Goal: Ask a question

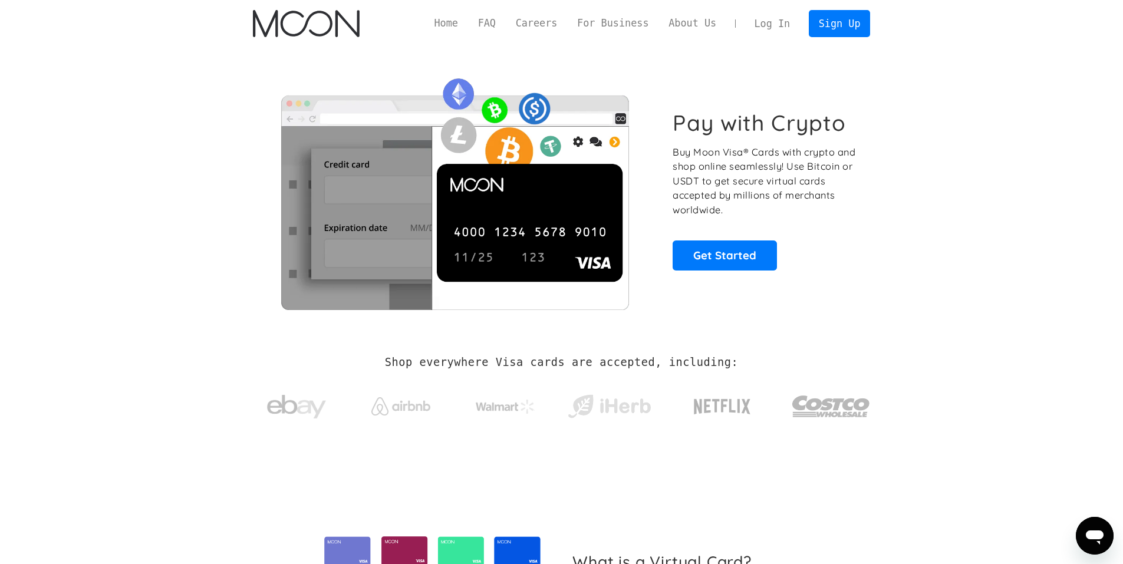
click at [538, 27] on link "Log In" at bounding box center [772, 24] width 55 height 26
click at [538, 31] on link "Sign Up" at bounding box center [839, 23] width 61 height 27
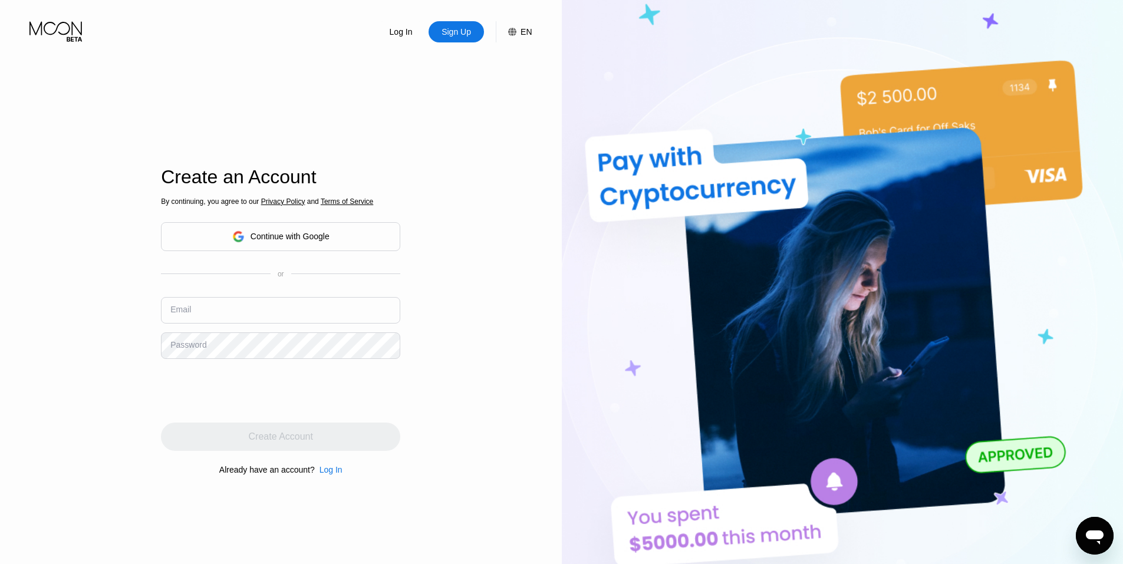
click at [404, 33] on div "Log In" at bounding box center [401, 32] width 25 height 12
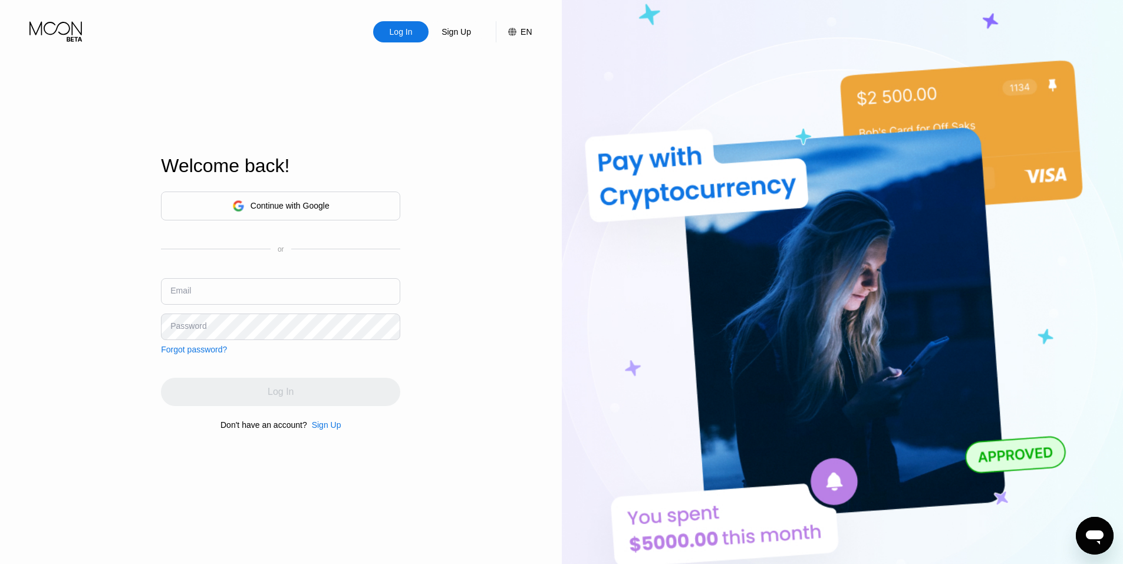
click at [274, 207] on div "Continue with Google" at bounding box center [290, 205] width 79 height 9
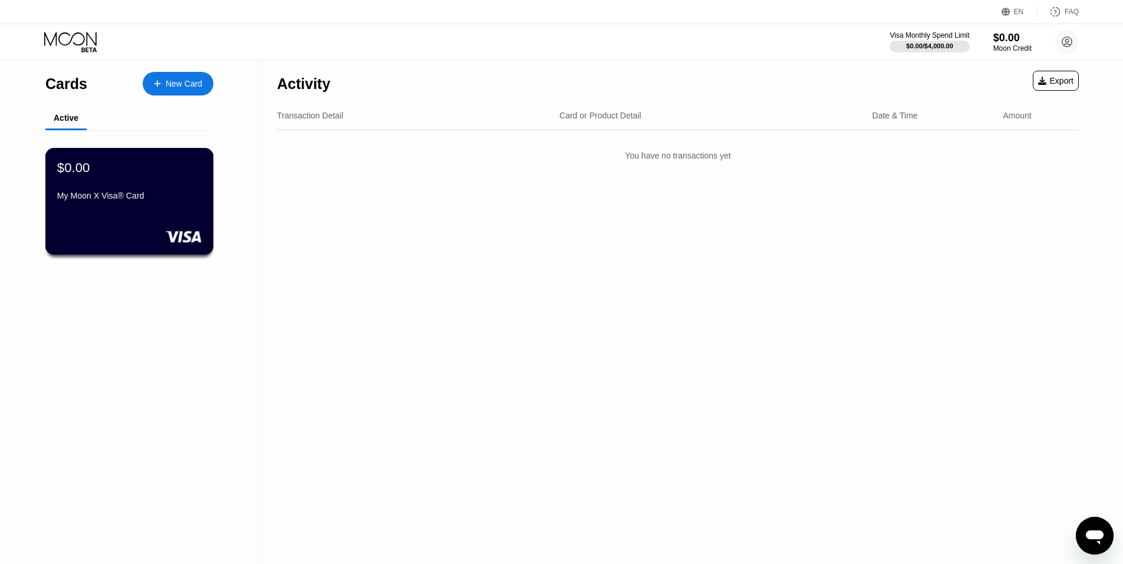
click at [112, 194] on div "$0.00 My Moon X Visa® Card" at bounding box center [129, 182] width 144 height 45
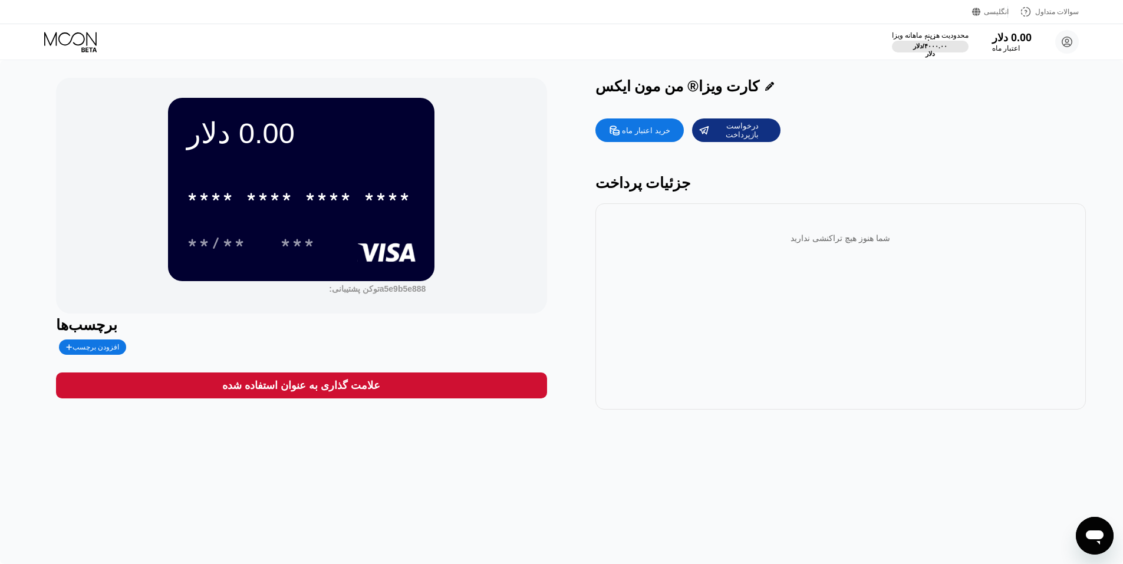
click at [763, 95] on div "کارت ویزا® من مون ایکس" at bounding box center [841, 86] width 491 height 17
click at [765, 90] on icon at bounding box center [769, 86] width 9 height 9
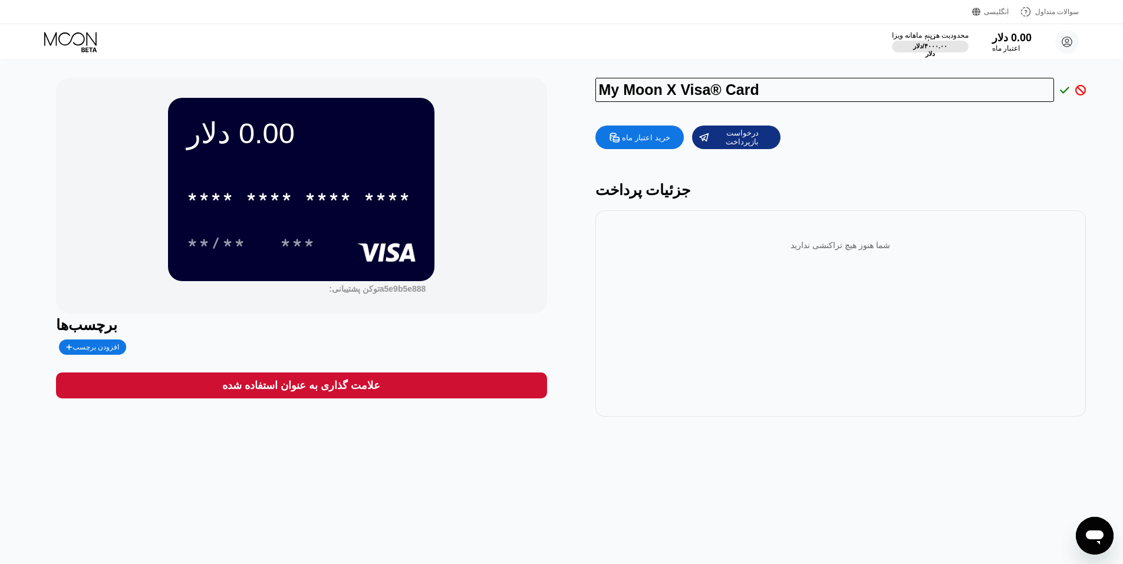
click at [998, 155] on div "خرید اعتبار ماه درخواست بازپرداخت جزئیات پرداخت شما هنوز هیچ تراکنشی ندارید" at bounding box center [841, 268] width 491 height 297
click at [1064, 90] on icon at bounding box center [1064, 90] width 9 height 11
click at [1064, 43] on circle at bounding box center [1067, 42] width 24 height 24
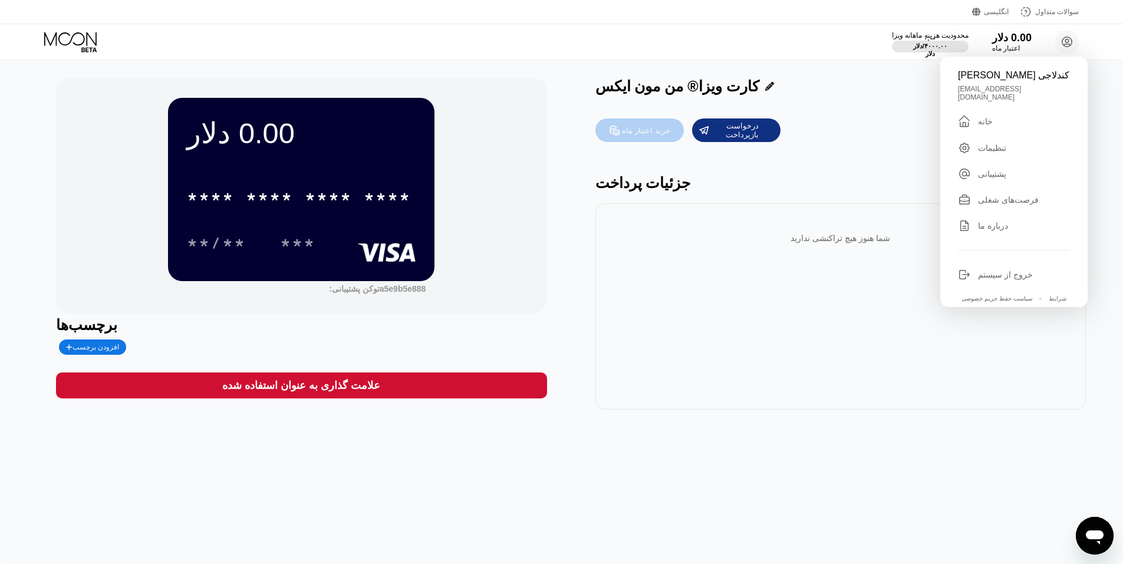
click at [630, 127] on div "خرید اعتبار ماه" at bounding box center [646, 131] width 48 height 10
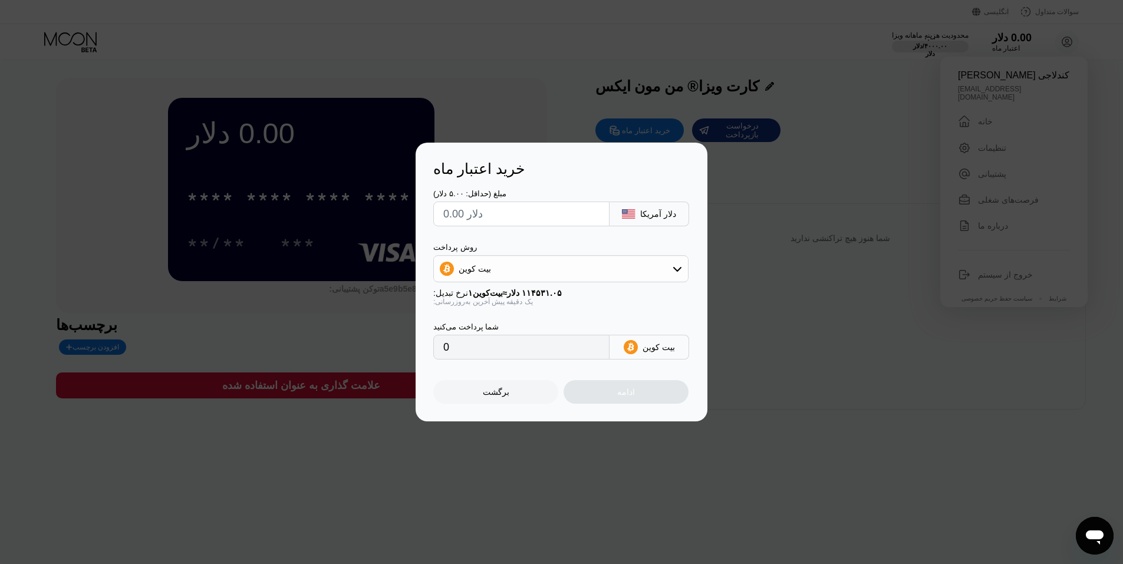
click at [775, 249] on div "خرید اعتبار ماه مبلغ (حداقل: ۵.۰۰ دلار) دلار آمریکا روش پرداخت بیت کوین نرخ تبد…" at bounding box center [561, 282] width 1123 height 279
click at [548, 394] on div "برگشت" at bounding box center [495, 392] width 125 height 24
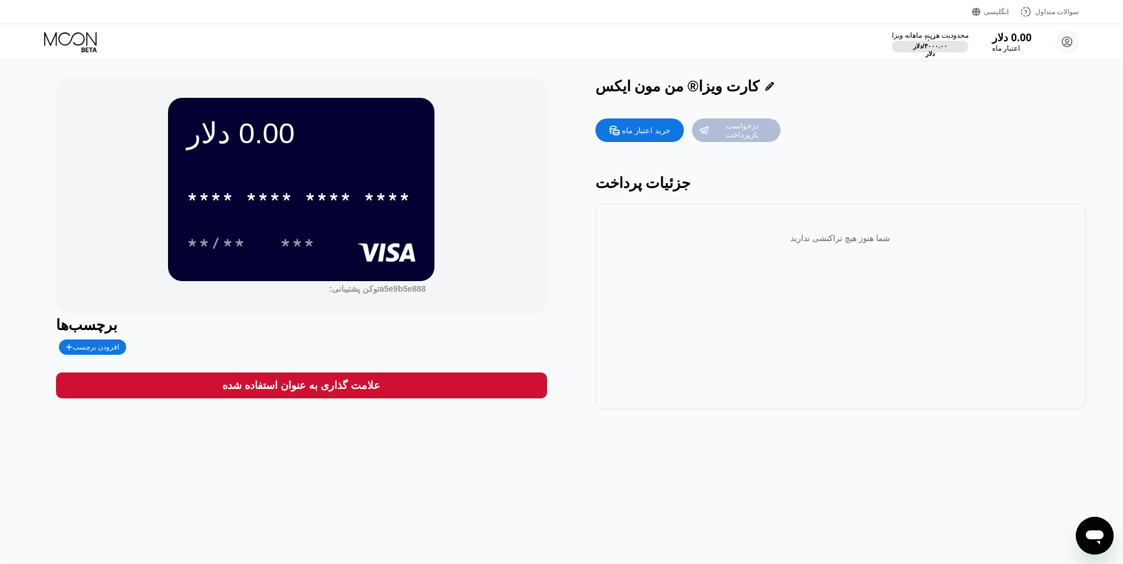
click at [721, 134] on div "درخواست بازپرداخت" at bounding box center [742, 130] width 64 height 19
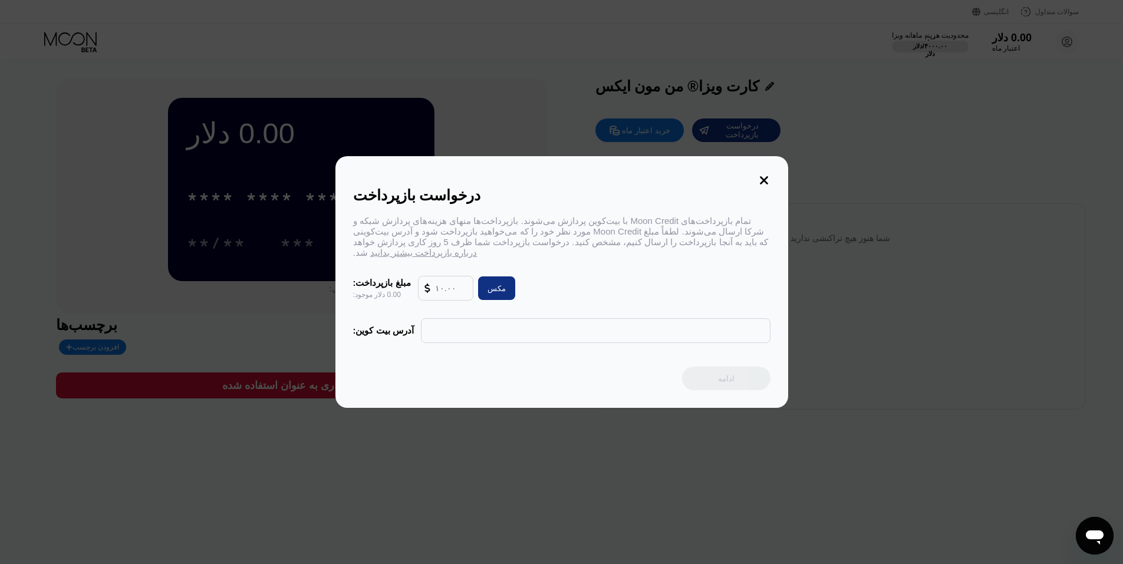
click at [764, 176] on icon at bounding box center [764, 180] width 8 height 8
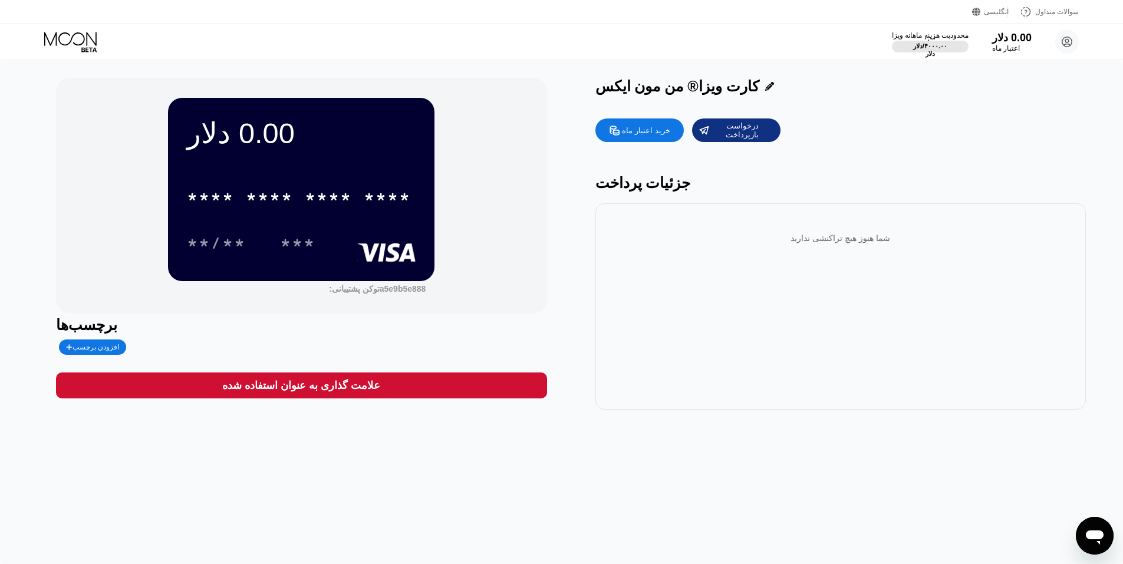
click at [659, 130] on font "خرید اعتبار ماه" at bounding box center [646, 130] width 48 height 9
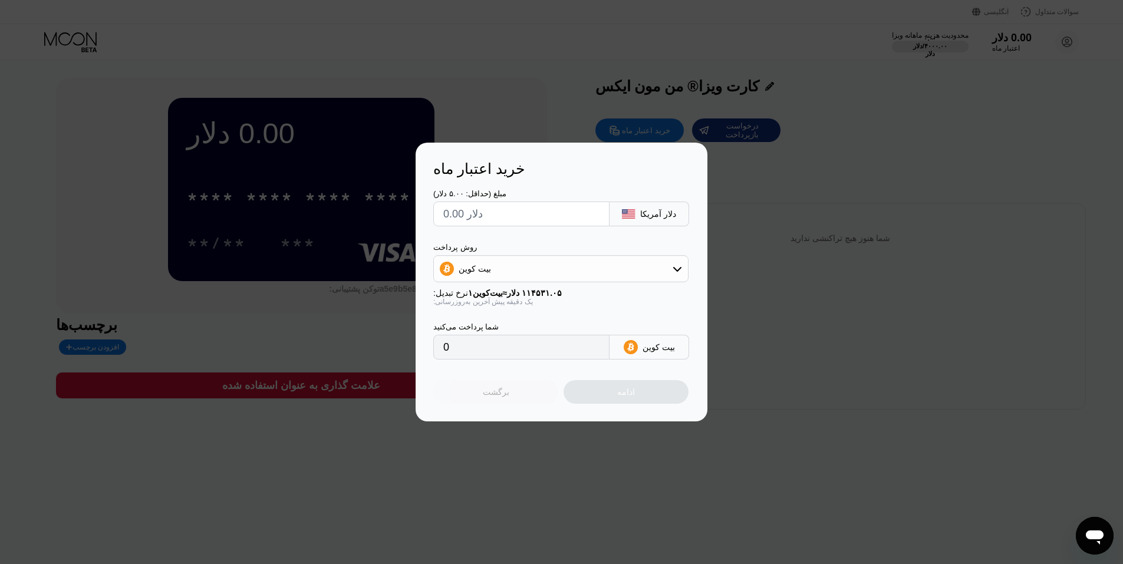
click at [526, 403] on div "برگشت" at bounding box center [495, 392] width 125 height 24
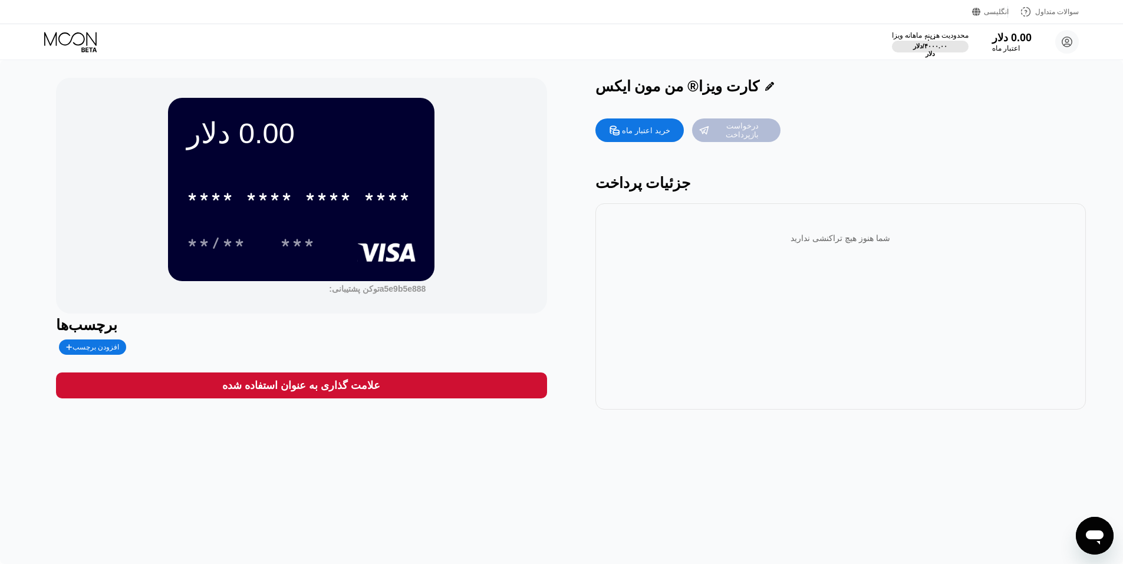
click at [726, 140] on div "درخواست بازپرداخت" at bounding box center [742, 130] width 64 height 19
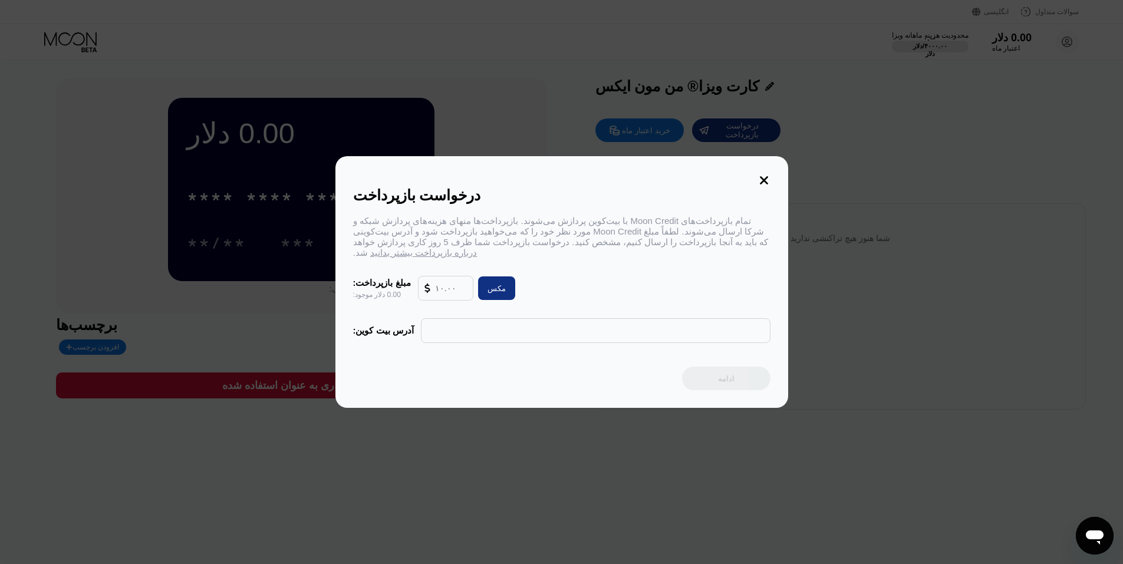
click at [762, 176] on icon at bounding box center [764, 180] width 8 height 8
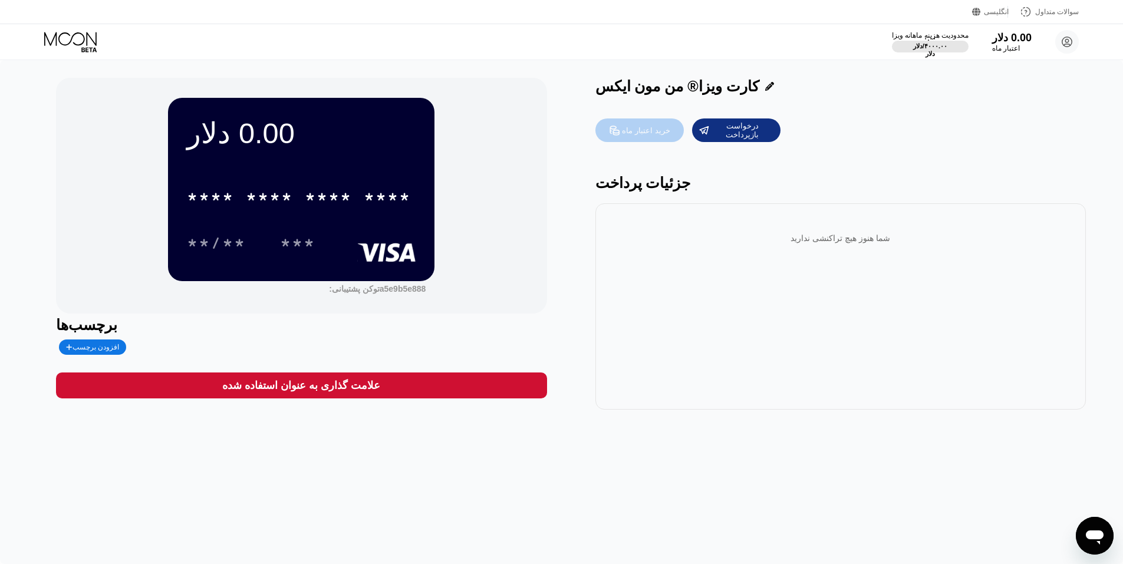
click at [626, 136] on div "خرید اعتبار ماه" at bounding box center [646, 131] width 48 height 10
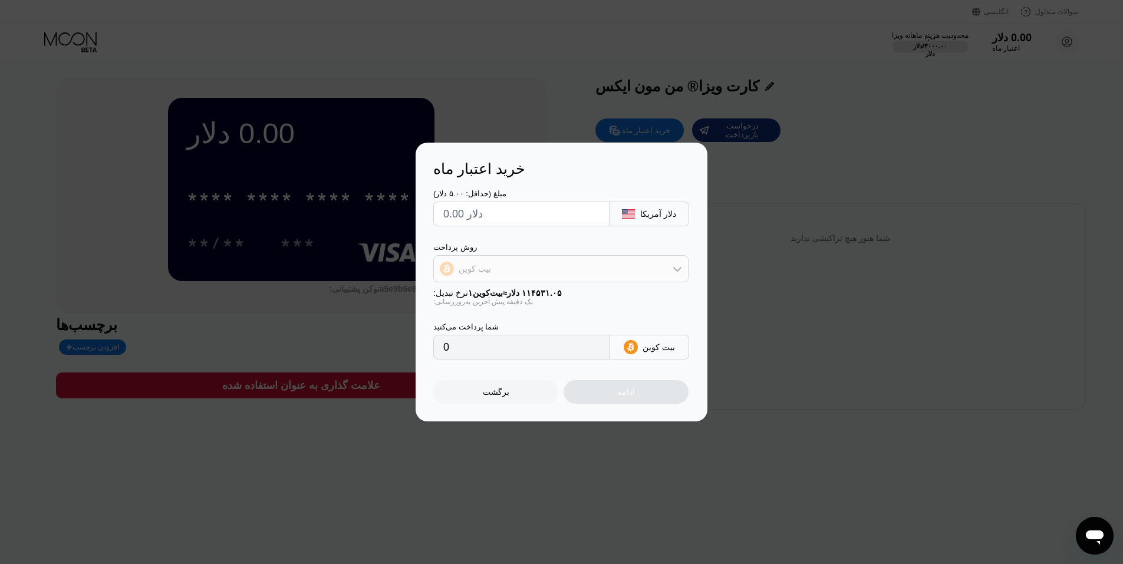
click at [665, 268] on div "بیت کوین" at bounding box center [561, 269] width 254 height 24
click at [798, 340] on div "خرید اعتبار ماه مبلغ (حداقل: ۵.۰۰ دلار) دلار آمریکا روش پرداخت بیت کوین بیت کوی…" at bounding box center [561, 282] width 1123 height 279
click at [696, 291] on div "خرید اعتبار ماه مبلغ (حداقل: ۵.۰۰ دلار) دلار آمریکا روش پرداخت بیت کوین بیت کوی…" at bounding box center [562, 282] width 292 height 279
click at [677, 272] on icon at bounding box center [677, 268] width 9 height 9
click at [748, 210] on div "خرید اعتبار ماه مبلغ (حداقل: ۵.۰۰ دلار) دلار آمریکا روش پرداخت بیت کوین نرخ تبد…" at bounding box center [561, 282] width 1123 height 279
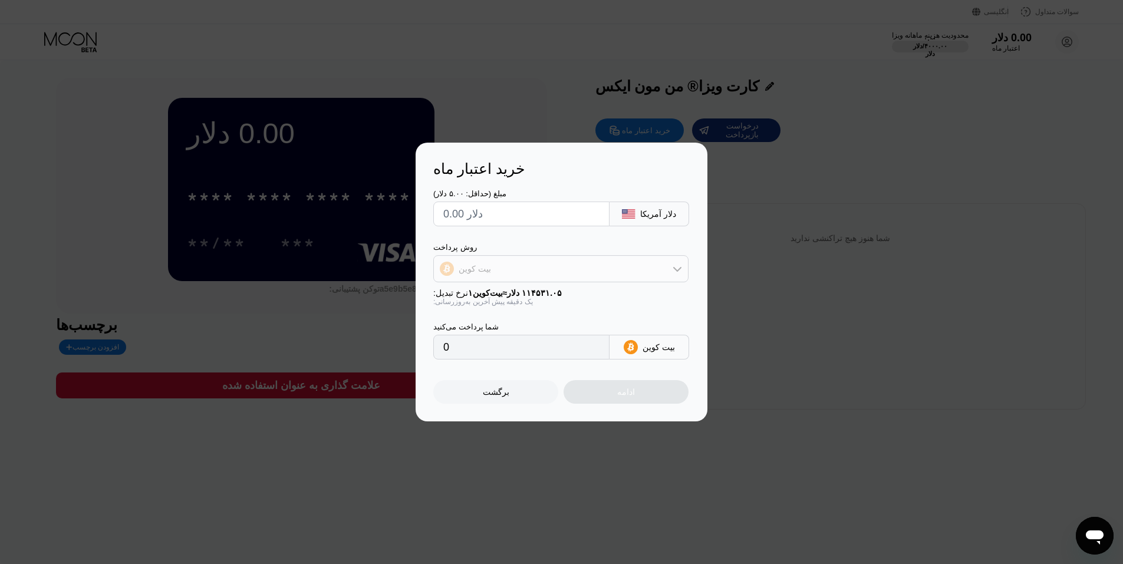
click at [679, 266] on icon at bounding box center [677, 268] width 9 height 9
click at [515, 331] on div "USDT روی ترون" at bounding box center [568, 327] width 222 height 9
type input "0.00"
click at [647, 349] on font "USDT TRC-20" at bounding box center [655, 347] width 44 height 19
click at [689, 403] on div "برگشت ادامه" at bounding box center [561, 382] width 256 height 44
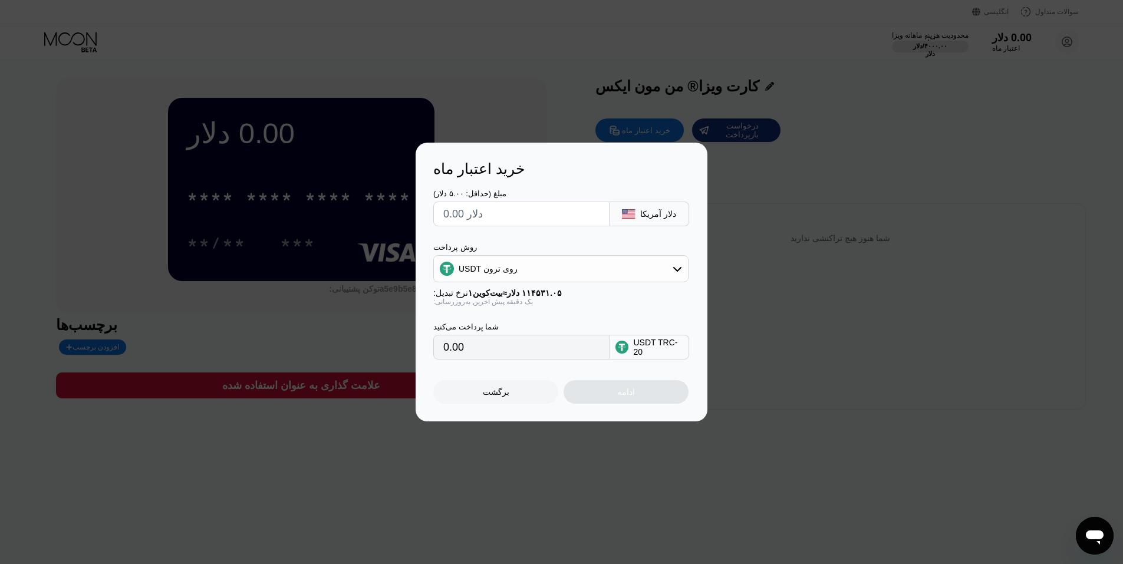
click at [556, 393] on div "برگشت" at bounding box center [495, 392] width 125 height 24
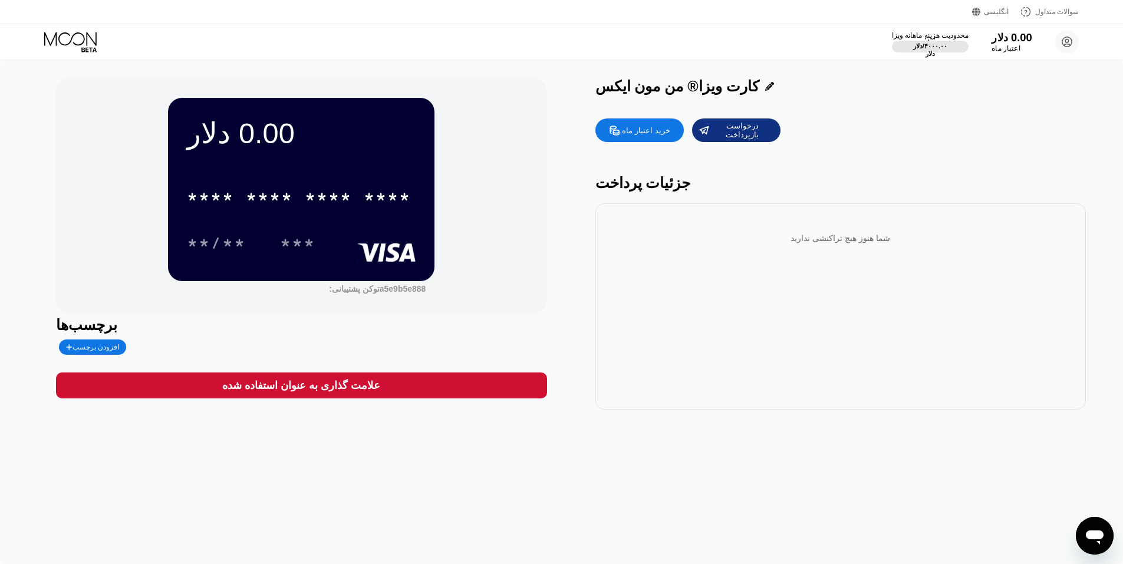
click at [1020, 40] on font "0.00 دلار" at bounding box center [1012, 38] width 40 height 12
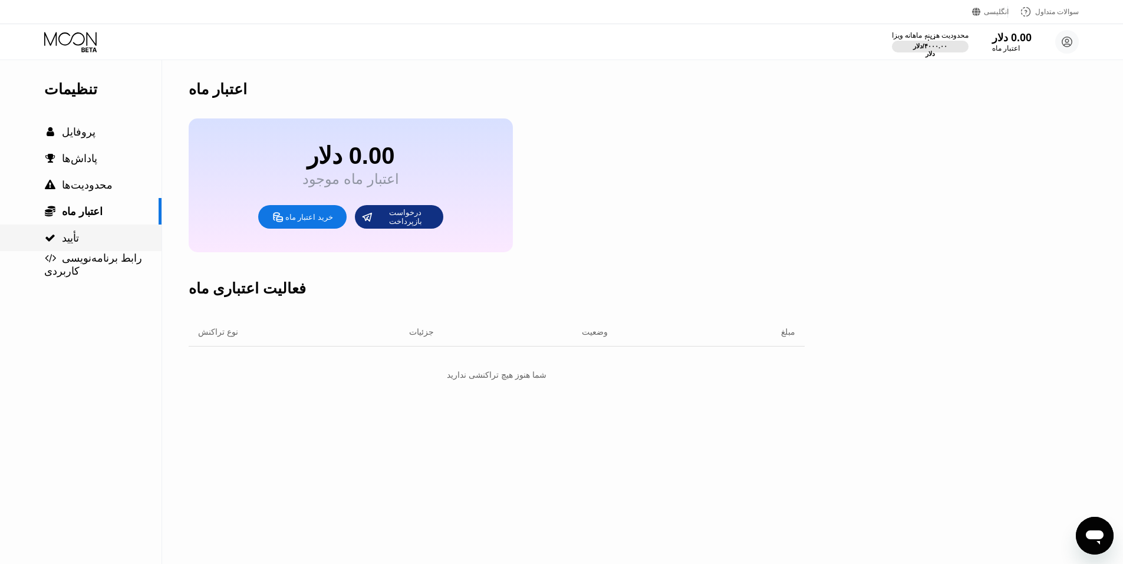
click at [79, 244] on font "تأیید" at bounding box center [70, 238] width 17 height 12
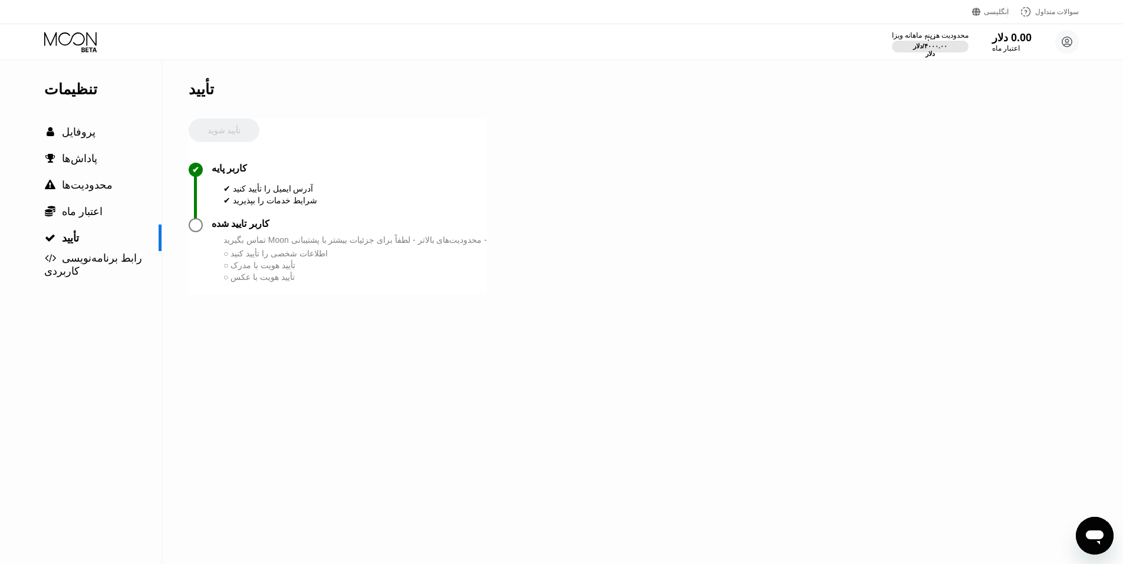
click at [199, 232] on div at bounding box center [196, 225] width 14 height 14
click at [302, 245] on font "- محدودیت‌های بالاتر - لطفاً برای جزئیات بیشتر با پشتیبانی Moon تماس بگیرید" at bounding box center [355, 239] width 264 height 9
click at [285, 270] on font "تأیید هویت با مدرک" at bounding box center [263, 265] width 65 height 9
drag, startPoint x: 285, startPoint y: 274, endPoint x: 294, endPoint y: 324, distance: 50.2
click at [285, 270] on font "تأیید هویت با مدرک" at bounding box center [263, 265] width 65 height 9
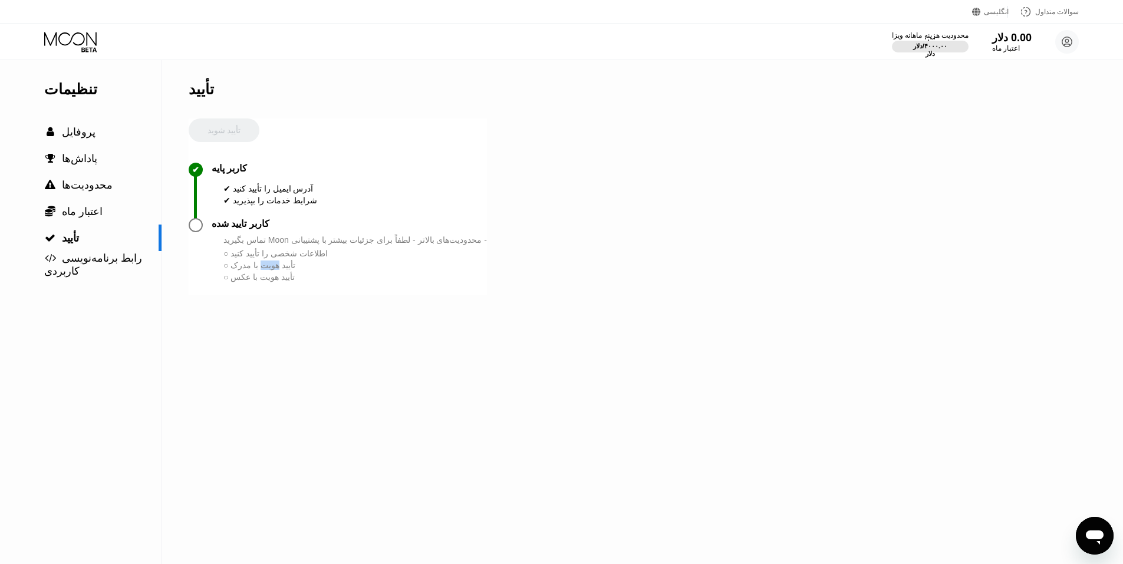
click at [289, 341] on div "تأیید تأیید شوید ✔ کاربر پایه ✔ آدرس ایمیل را تأیید کنید ✔ شرایط خدمات را بپذیر…" at bounding box center [338, 312] width 298 height 504
click at [74, 210] on font "اعتبار ماه" at bounding box center [82, 212] width 41 height 12
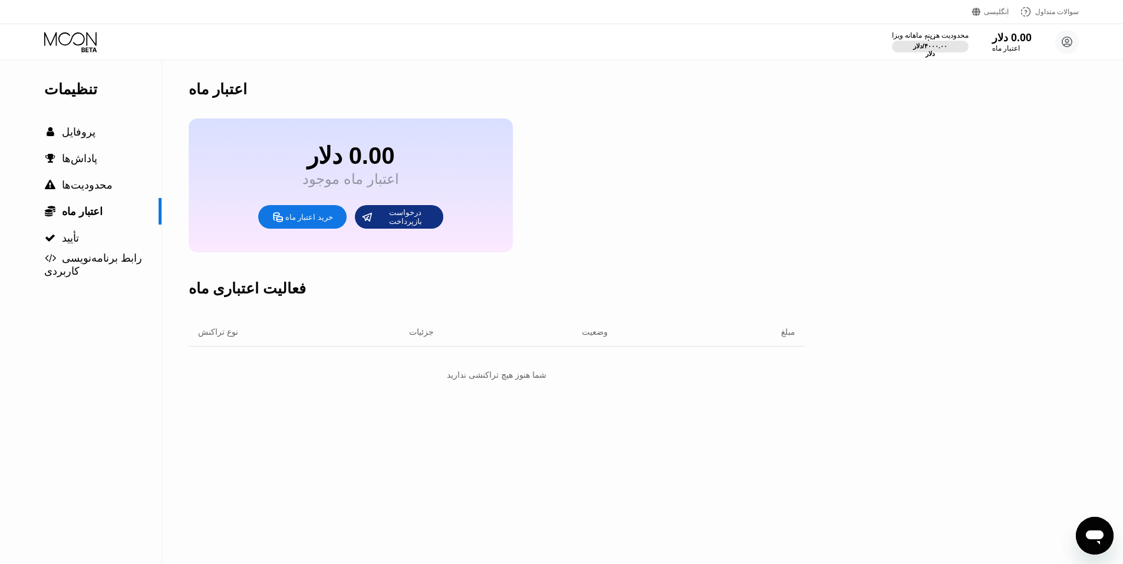
click at [298, 239] on div "0.00 دلار اعتبار ماه موجود خرید اعتبار ماه درخواست بازپرداخت" at bounding box center [351, 186] width 324 height 134
click at [302, 222] on font "خرید اعتبار ماه" at bounding box center [309, 217] width 48 height 9
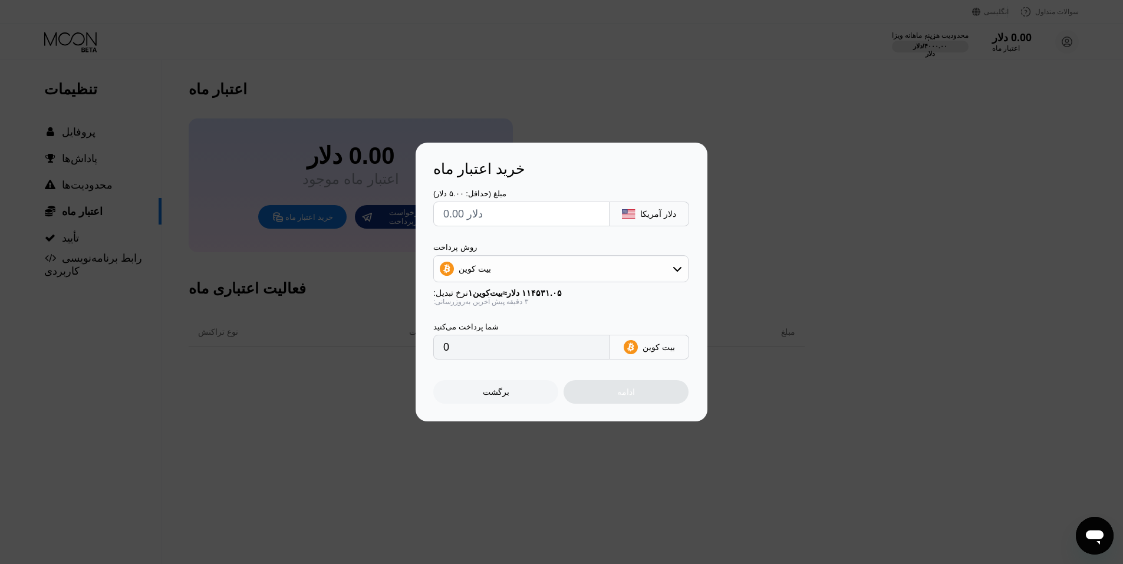
click at [629, 269] on div "بیت کوین" at bounding box center [561, 269] width 254 height 24
click at [927, 458] on div at bounding box center [566, 282] width 1132 height 564
click at [527, 400] on div "برگشت" at bounding box center [495, 392] width 125 height 24
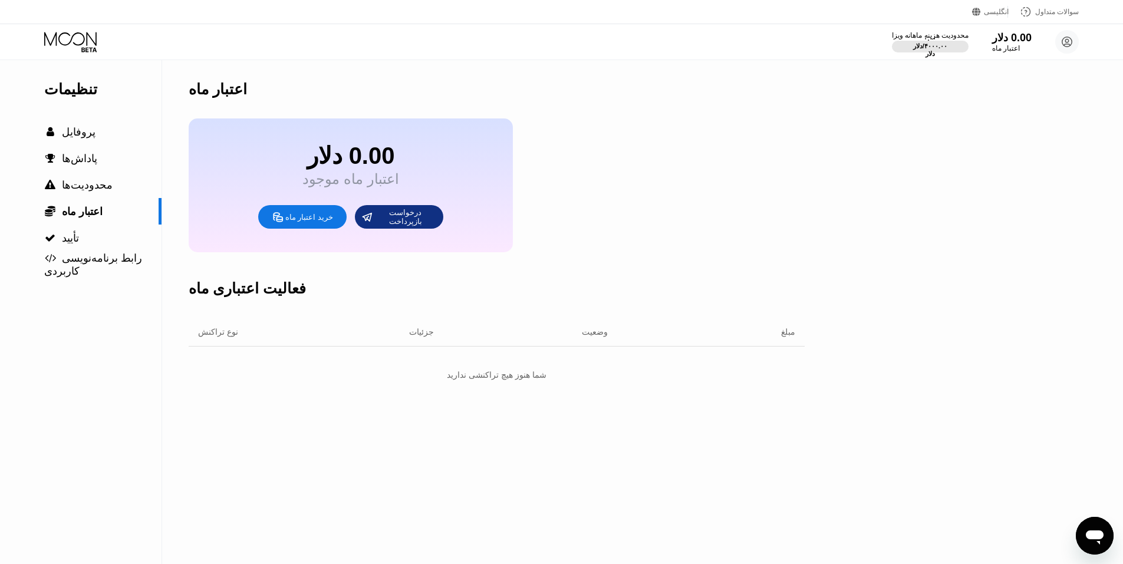
click at [1090, 521] on div "باز کردن پنجره پیام رسانی" at bounding box center [1094, 535] width 35 height 35
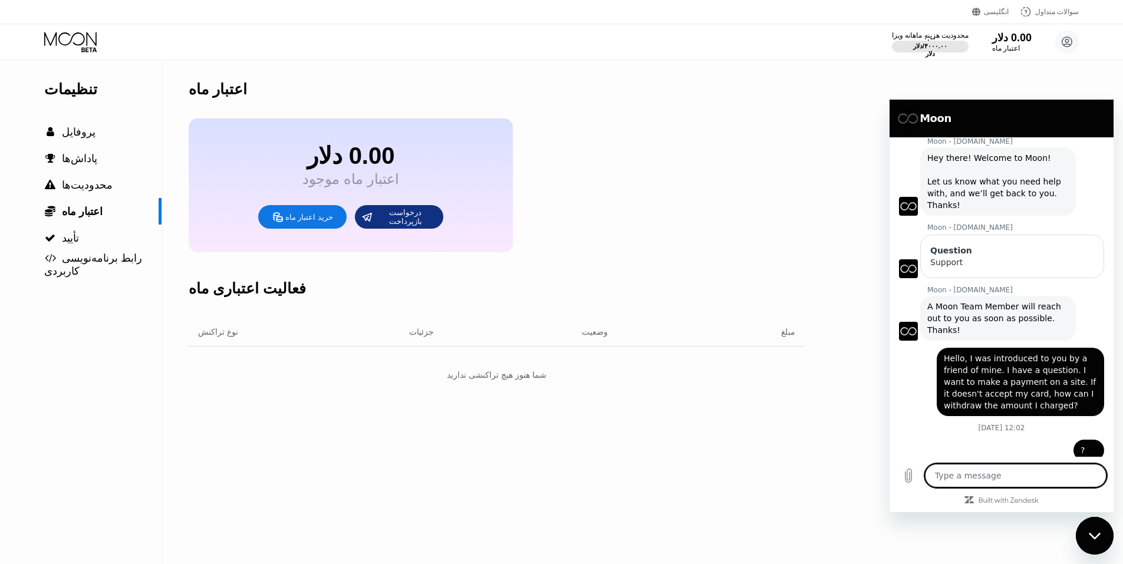
scroll to position [42, 0]
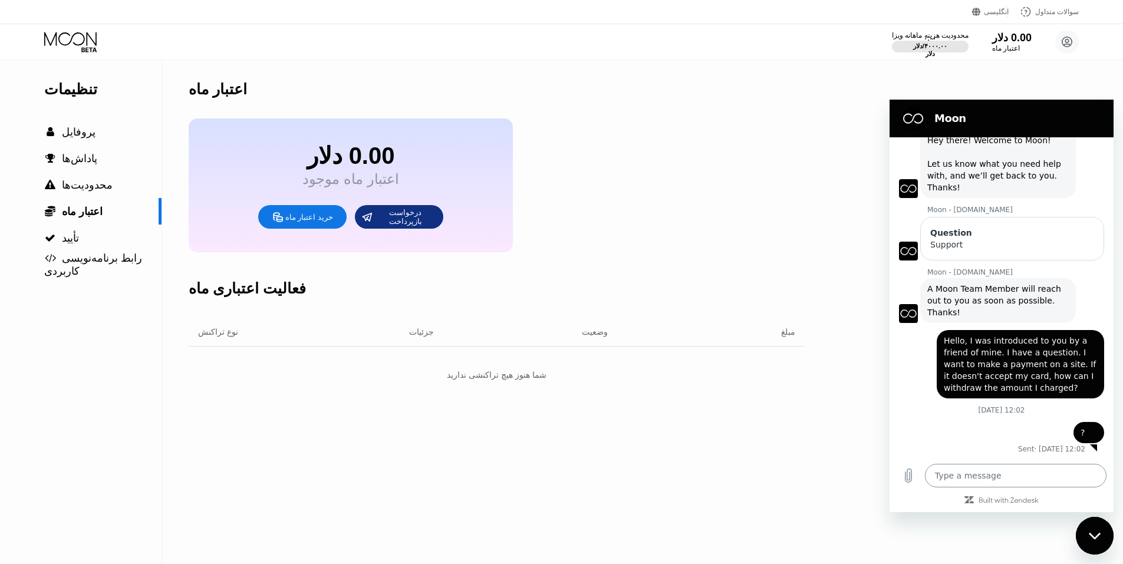
drag, startPoint x: 1051, startPoint y: 462, endPoint x: 1046, endPoint y: 478, distance: 16.6
type textarea "x"
paste textarea "Hello, I want to know if your cards support the site https://www.autods.com/ an…"
type textarea "Hello, I want to know if your cards support the site https://www.autods.com/ an…"
type textarea "x"
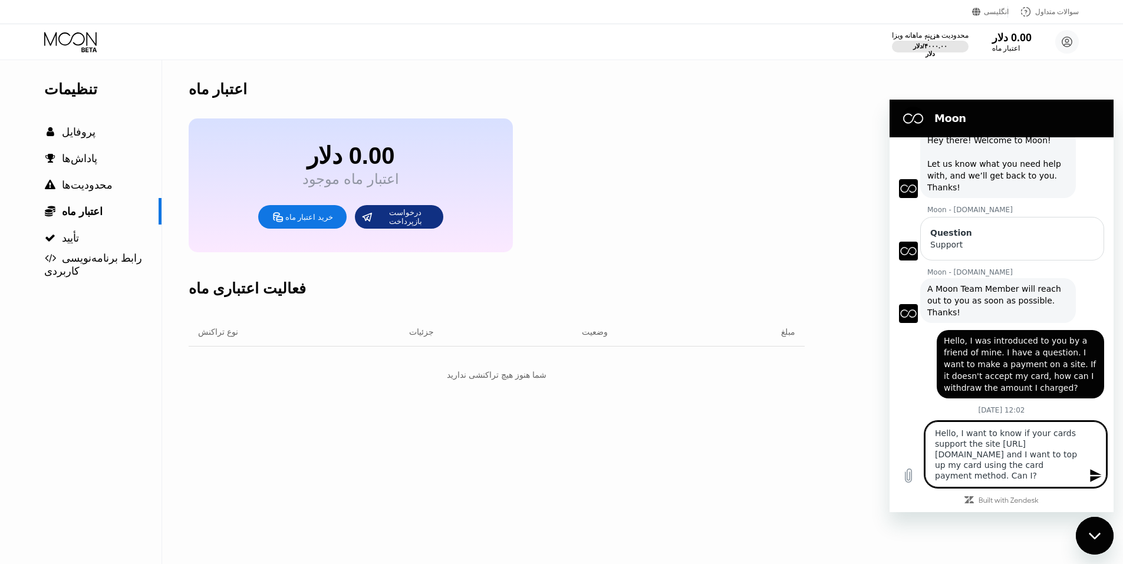
type textarea "Hello, I want to know if your cards support the site https://www.autods.com/ an…"
click at [1093, 476] on icon "Send message" at bounding box center [1096, 476] width 14 height 14
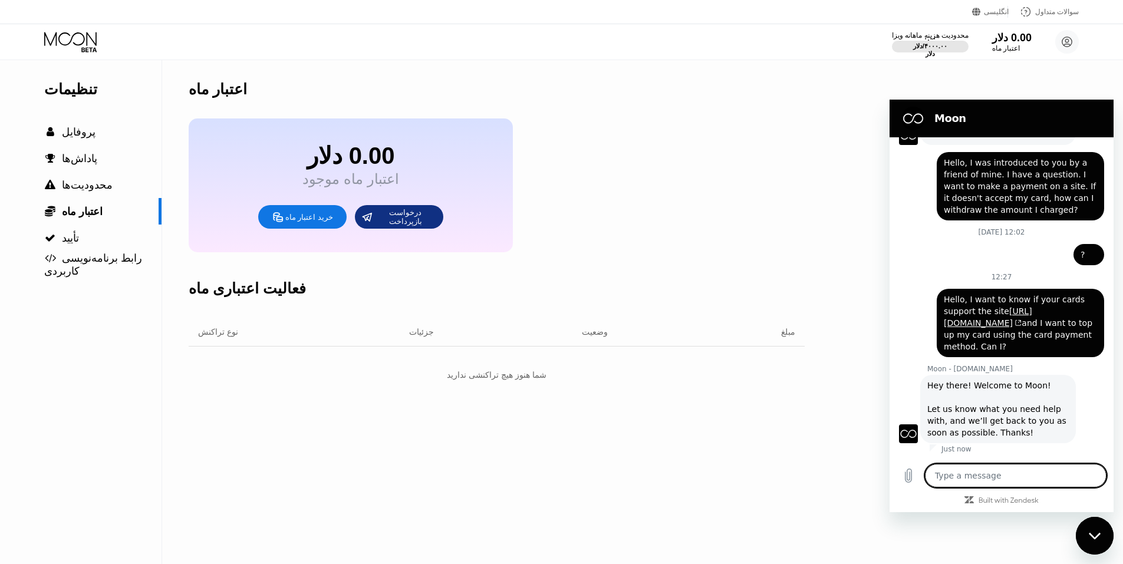
type textarea "x"
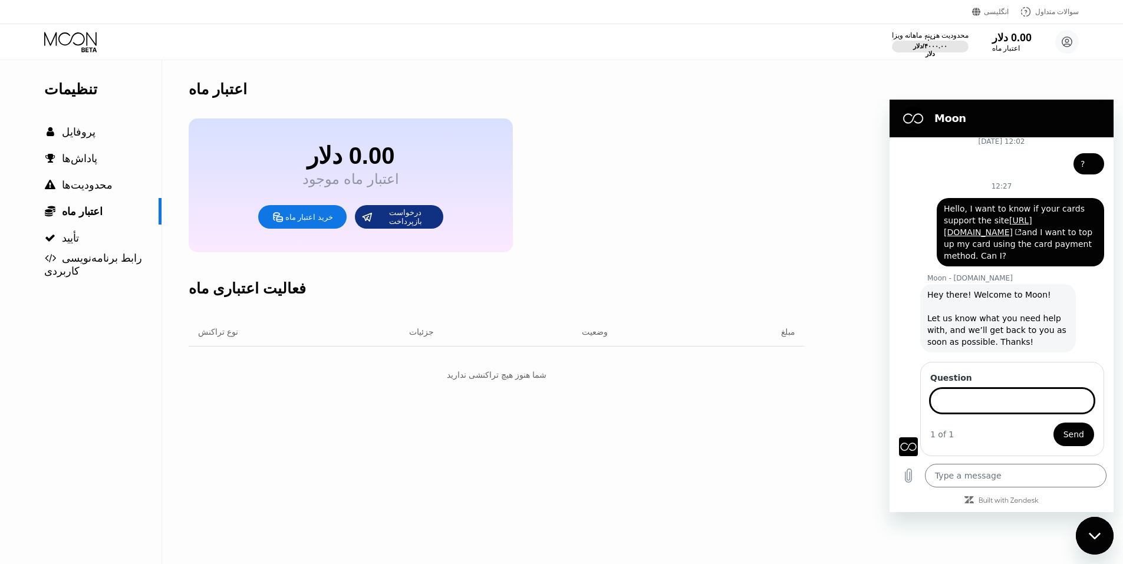
scroll to position [311, 0]
click at [955, 409] on input "Question" at bounding box center [1012, 401] width 164 height 25
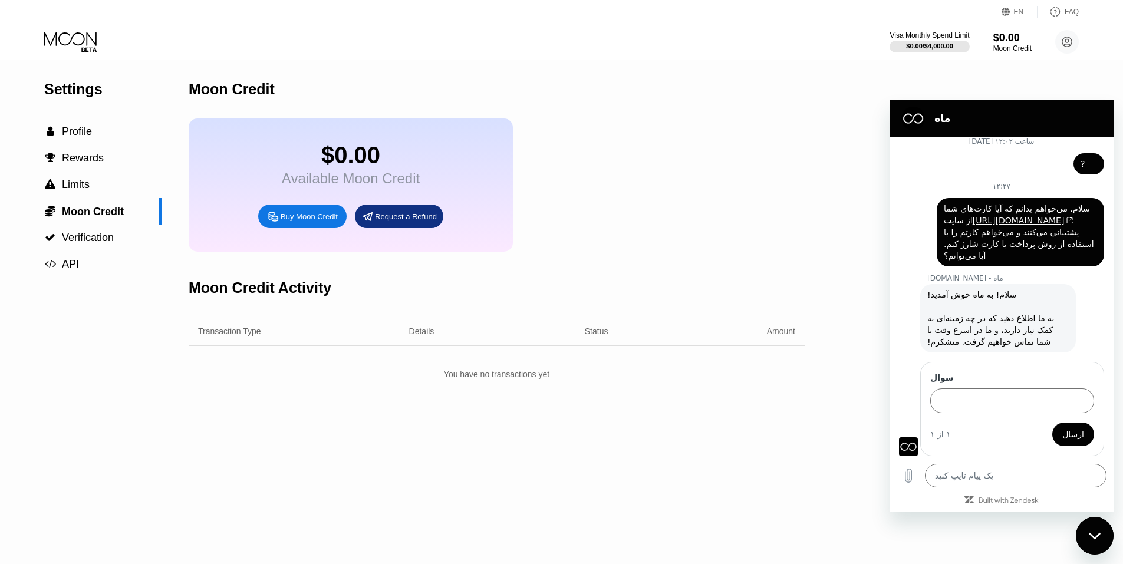
scroll to position [299, 0]
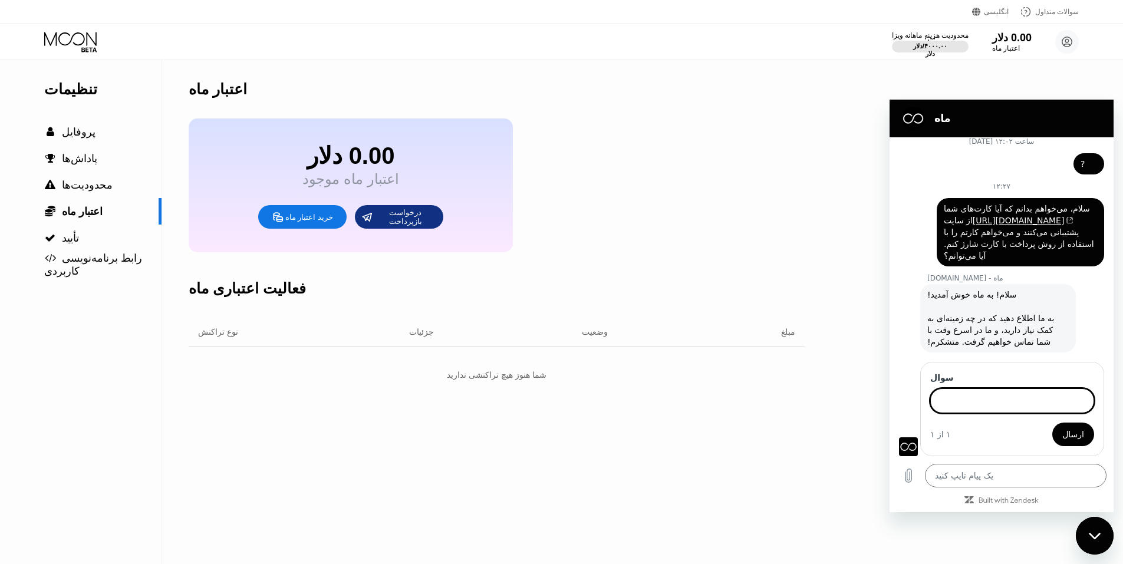
click at [989, 402] on input "سوال" at bounding box center [1012, 401] width 164 height 25
type input "Hello, I want to know if your cards support the site https://www.autods.com/ an…"
click at [1076, 436] on button "ارسال" at bounding box center [1073, 435] width 42 height 24
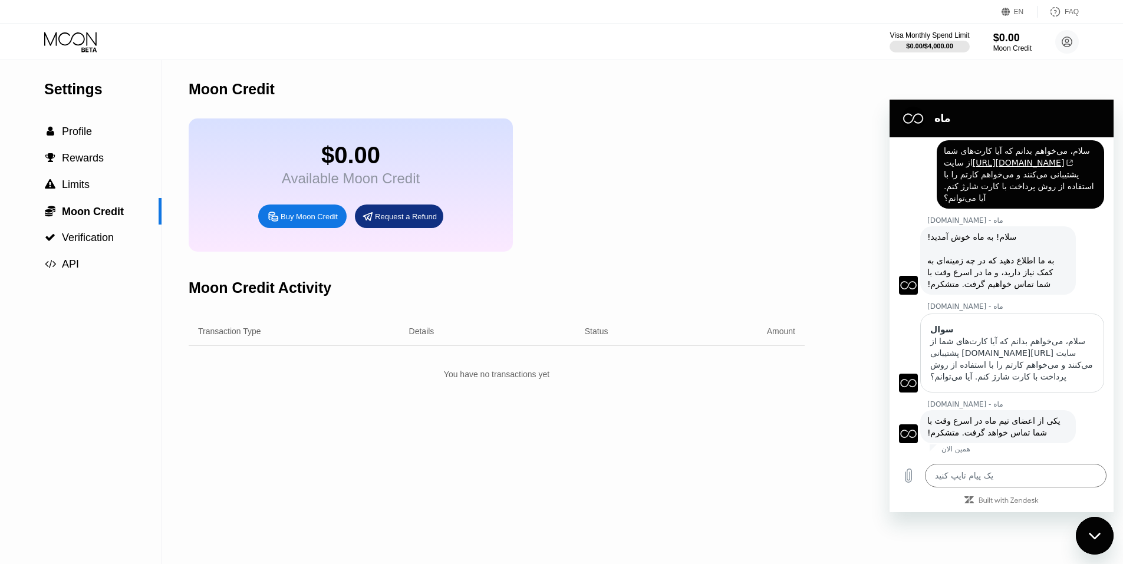
scroll to position [357, 0]
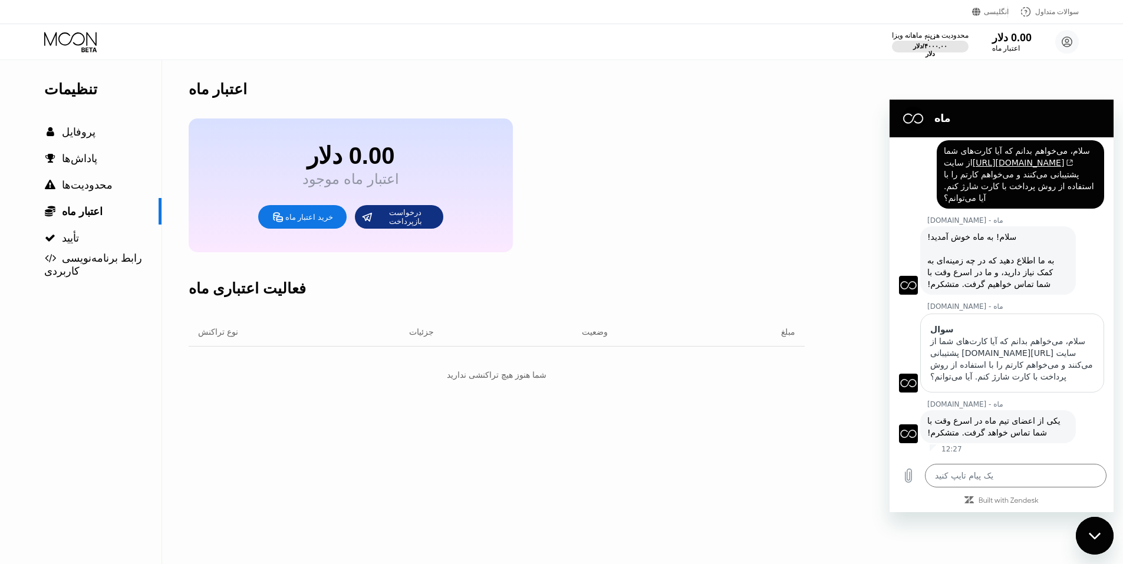
type textarea "x"
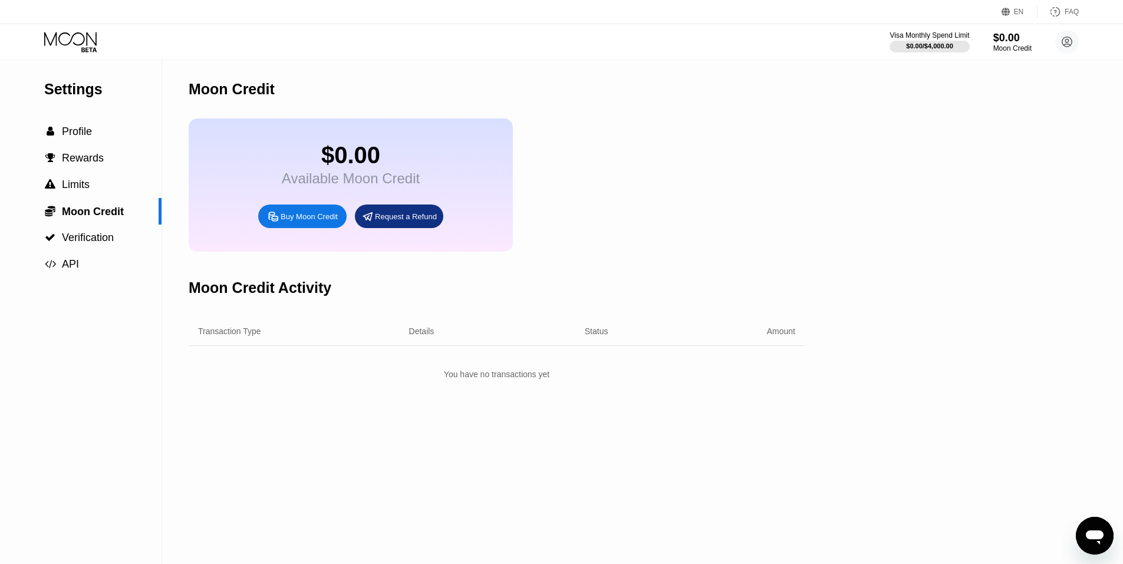
click at [1107, 530] on div "Open messaging window" at bounding box center [1094, 535] width 35 height 35
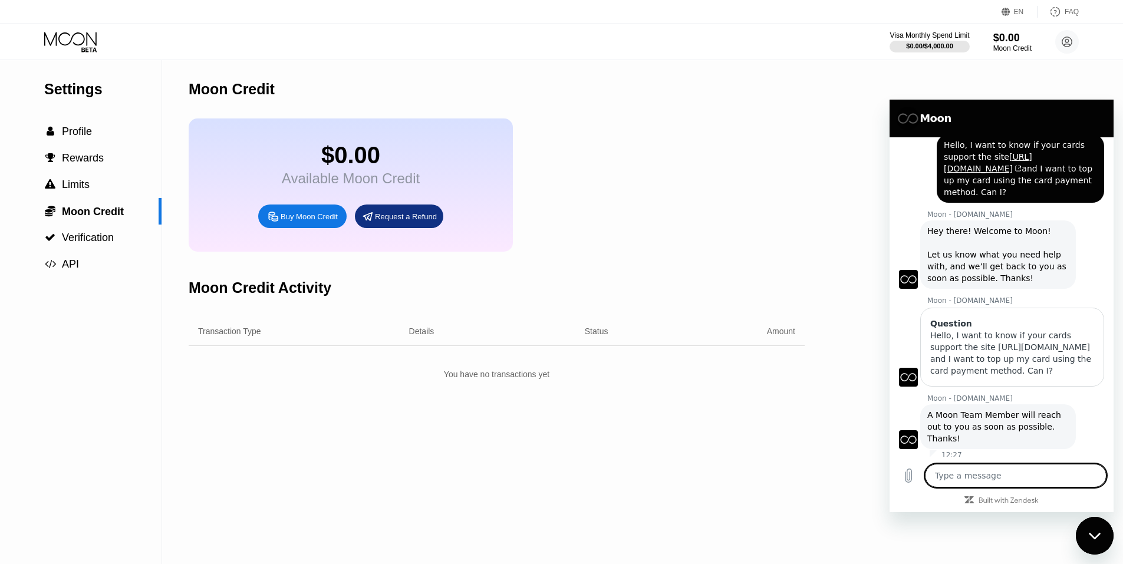
scroll to position [380, 0]
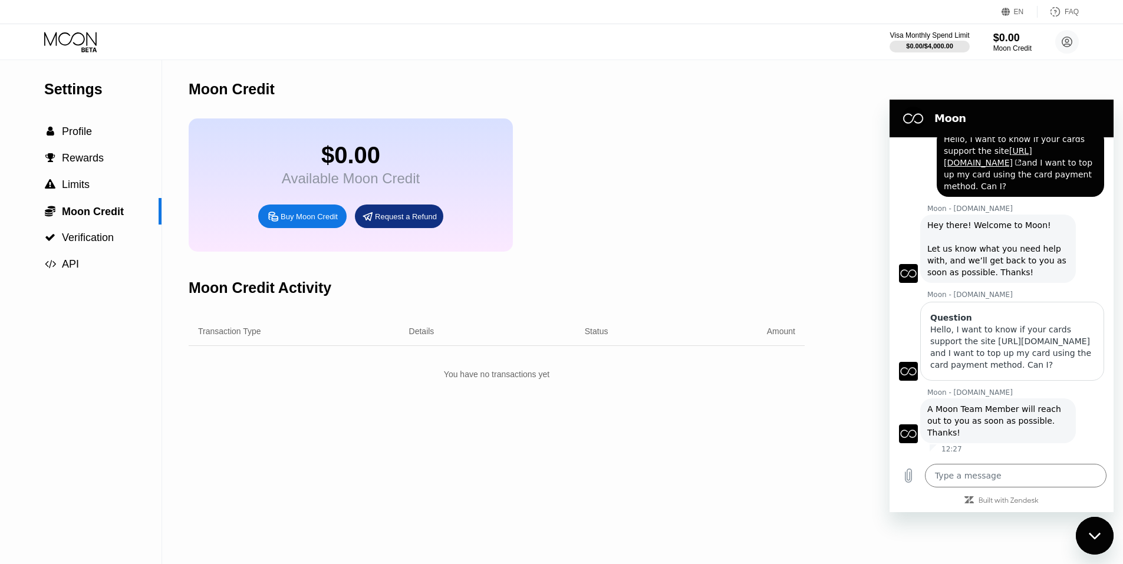
click at [620, 303] on div "Moon Credit Activity" at bounding box center [497, 288] width 616 height 58
type textarea "x"
